Goal: Task Accomplishment & Management: Complete application form

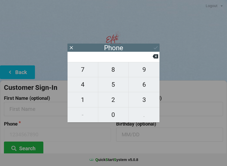
click at [116, 74] on span "8" at bounding box center [113, 69] width 30 height 11
type input "8"
click at [145, 85] on span "6" at bounding box center [144, 84] width 31 height 11
type input "86"
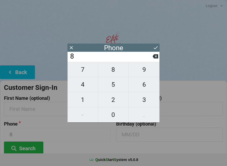
type input "86"
click at [147, 100] on span "3" at bounding box center [144, 99] width 31 height 11
type input "863"
click at [146, 86] on span "6" at bounding box center [144, 84] width 31 height 11
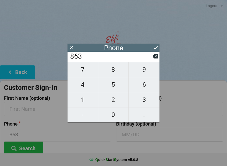
type input "8636"
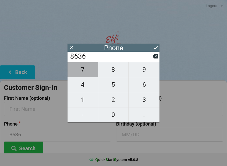
click at [85, 69] on span "7" at bounding box center [83, 69] width 30 height 11
type input "86367"
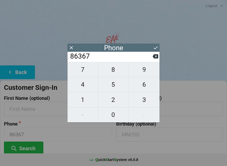
click at [118, 115] on span "0" at bounding box center [113, 114] width 30 height 11
type input "863670"
click at [141, 73] on span "9" at bounding box center [144, 69] width 31 height 11
type input "8636709"
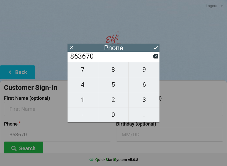
type input "8636709"
click at [114, 104] on span "2" at bounding box center [113, 99] width 30 height 11
type input "86367092"
click at [115, 102] on span "2" at bounding box center [113, 99] width 30 height 11
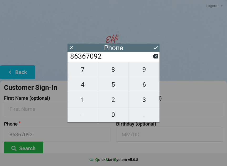
type input "863670922"
click at [114, 100] on span "2" at bounding box center [113, 99] width 30 height 11
type input "8636709222"
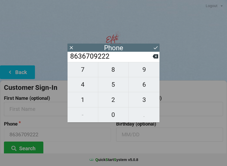
click at [156, 48] on icon at bounding box center [156, 48] width 6 height 6
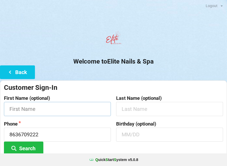
click at [41, 107] on input "text" at bounding box center [57, 109] width 107 height 14
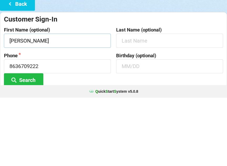
type input "[PERSON_NAME]"
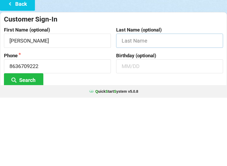
click at [138, 102] on input "text" at bounding box center [169, 109] width 107 height 14
type input "[PERSON_NAME]"
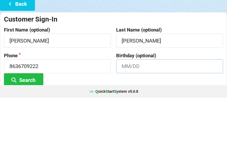
click at [130, 128] on input "text" at bounding box center [169, 135] width 107 height 14
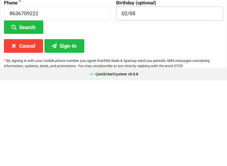
scroll to position [39, 0]
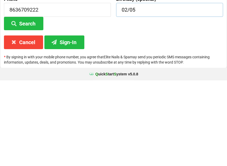
type input "02/05"
click at [72, 121] on button "Sign-In" at bounding box center [64, 127] width 40 height 13
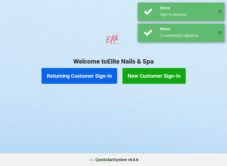
scroll to position [0, 0]
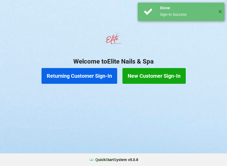
click at [163, 75] on button "New Customer Sign-In" at bounding box center [153, 76] width 63 height 16
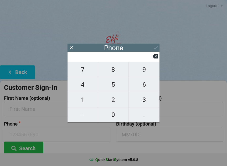
click at [112, 74] on span "8" at bounding box center [113, 69] width 30 height 11
type input "8"
click at [143, 85] on span "6" at bounding box center [144, 84] width 31 height 11
type input "86"
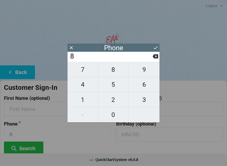
type input "86"
click at [146, 104] on span "3" at bounding box center [144, 99] width 31 height 11
type input "863"
click at [112, 99] on span "2" at bounding box center [113, 99] width 30 height 11
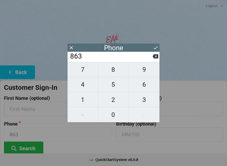
type input "8632"
click at [118, 117] on span "0" at bounding box center [113, 114] width 30 height 11
type input "86320"
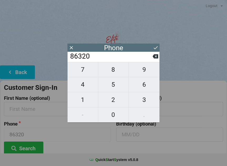
click at [145, 92] on button "6" at bounding box center [144, 84] width 31 height 15
type input "863206"
click at [116, 98] on span "2" at bounding box center [113, 99] width 30 height 11
type input "8632062"
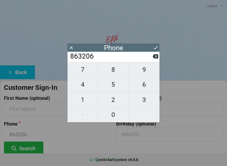
type input "8632062"
click at [145, 101] on span "3" at bounding box center [144, 99] width 31 height 11
type input "86320623"
click at [83, 85] on span "4" at bounding box center [83, 84] width 30 height 11
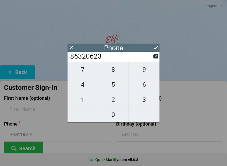
type input "863206234"
click at [143, 100] on span "3" at bounding box center [144, 99] width 31 height 11
type input "8632062343"
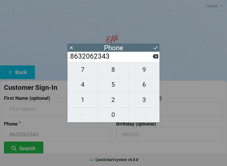
click at [155, 48] on icon at bounding box center [156, 48] width 6 height 6
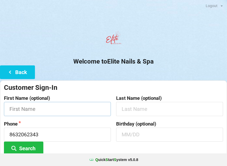
click at [54, 115] on input "text" at bounding box center [57, 109] width 107 height 14
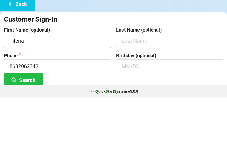
type input "Tilena"
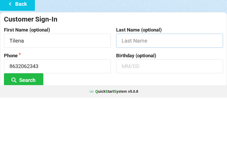
click at [142, 102] on input "text" at bounding box center [169, 109] width 107 height 14
type input "[PERSON_NAME]"
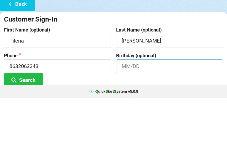
click at [135, 128] on input "text" at bounding box center [169, 135] width 107 height 14
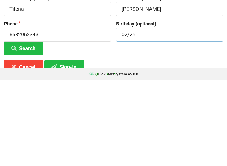
type input "02/25"
click at [62, 146] on button "Sign-In" at bounding box center [64, 152] width 40 height 13
